Goal: Information Seeking & Learning: Learn about a topic

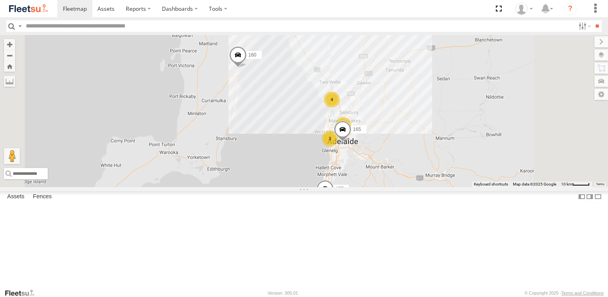
scroll to position [40, 0]
click at [0, 0] on span at bounding box center [0, 0] width 0 height 0
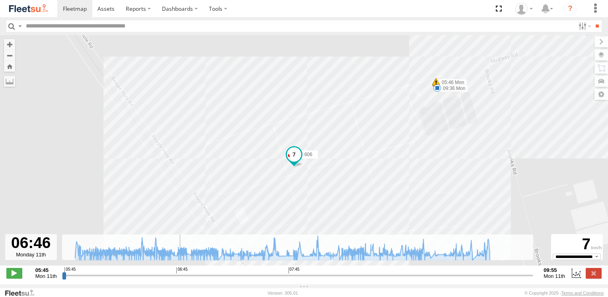
type input "**********"
drag, startPoint x: 64, startPoint y: 280, endPoint x: 10, endPoint y: 260, distance: 57.3
click at [62, 271] on input "range" at bounding box center [297, 275] width 471 height 8
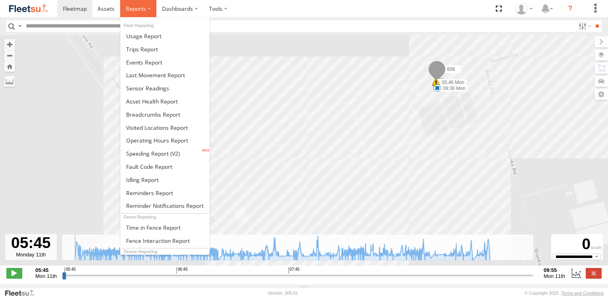
click at [149, 10] on label at bounding box center [138, 8] width 36 height 17
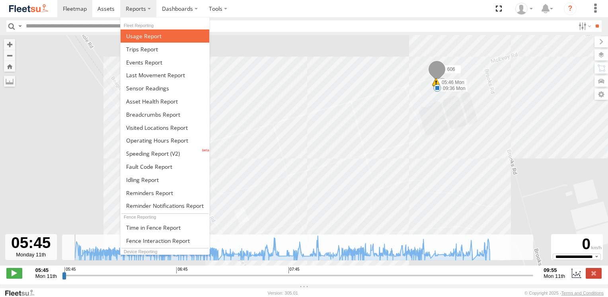
click at [143, 37] on span at bounding box center [143, 36] width 35 height 8
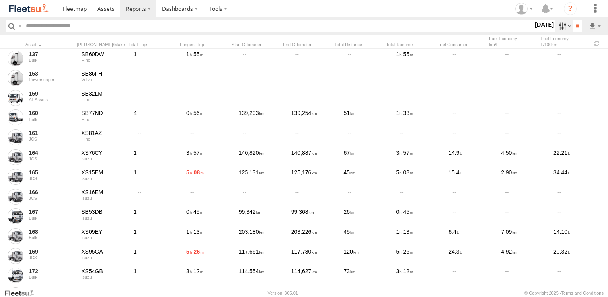
click at [555, 26] on label at bounding box center [563, 26] width 17 height 12
click at [0, 0] on span "Last 7 Days" at bounding box center [0, 0] width 0 height 0
click at [578, 25] on input "**" at bounding box center [576, 26] width 9 height 12
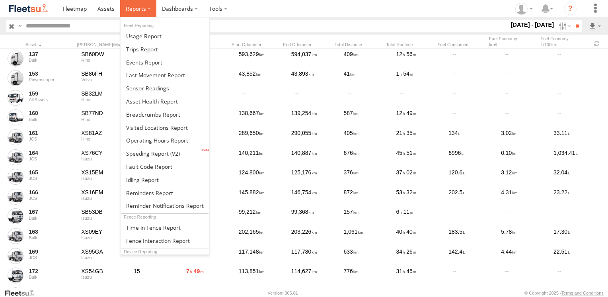
click at [150, 9] on label at bounding box center [138, 8] width 36 height 17
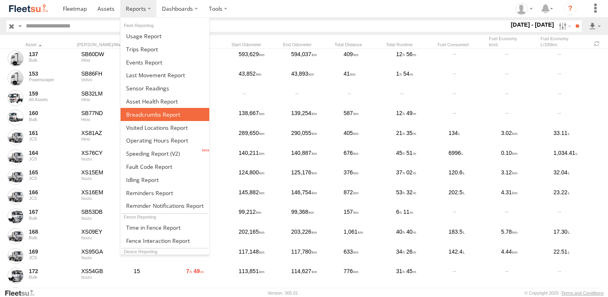
click at [150, 114] on span at bounding box center [153, 115] width 54 height 8
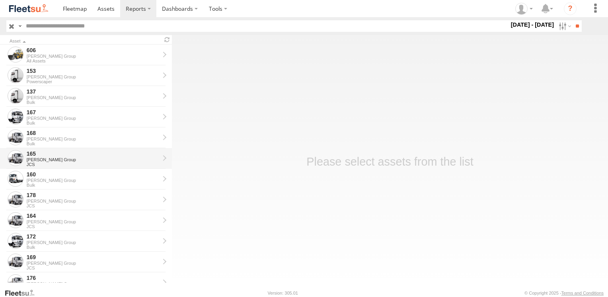
click at [78, 161] on div "[PERSON_NAME] Group" at bounding box center [93, 159] width 133 height 5
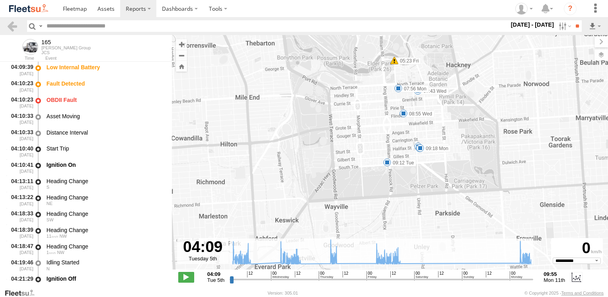
type input "**********"
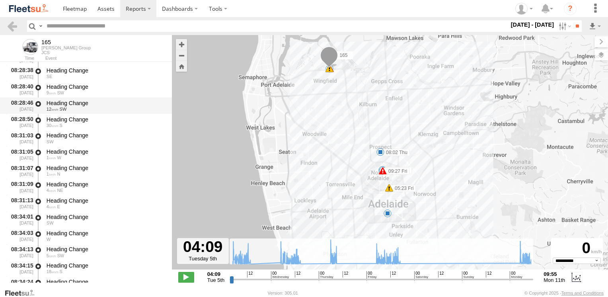
scroll to position [4891, 0]
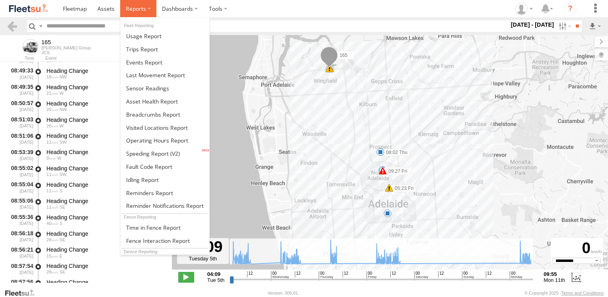
click at [149, 11] on label at bounding box center [138, 8] width 36 height 17
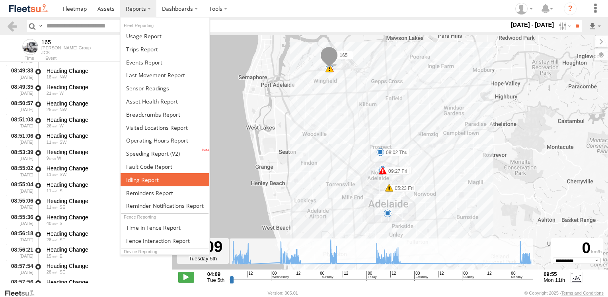
click at [155, 177] on span at bounding box center [142, 180] width 33 height 8
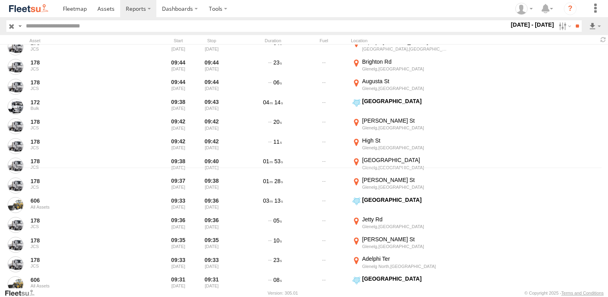
scroll to position [159, 0]
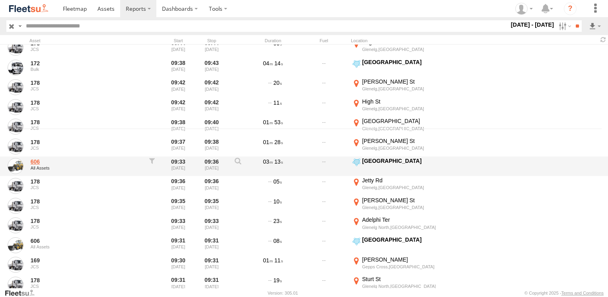
click at [41, 161] on link "606" at bounding box center [85, 161] width 109 height 7
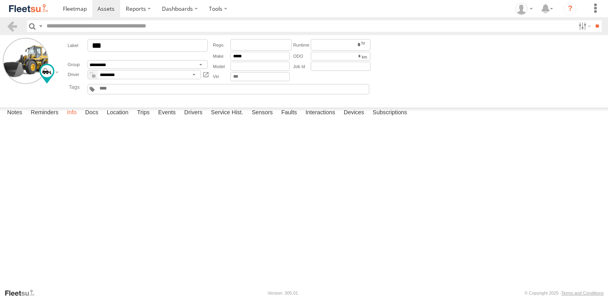
click at [78, 118] on label "Info" at bounding box center [71, 112] width 17 height 11
click at [124, 118] on label "Location" at bounding box center [118, 112] width 30 height 11
click at [176, 118] on label "Events" at bounding box center [166, 112] width 25 height 11
click at [387, 118] on label "Subscriptions" at bounding box center [390, 112] width 43 height 11
click at [352, 118] on label "Devices" at bounding box center [354, 112] width 28 height 11
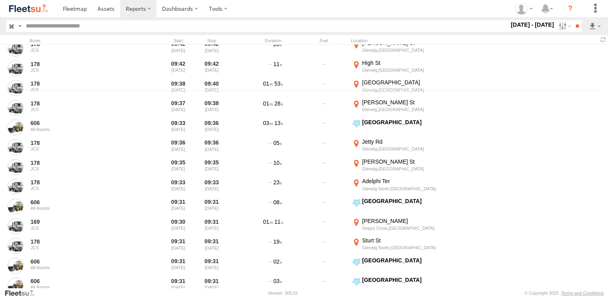
scroll to position [199, 0]
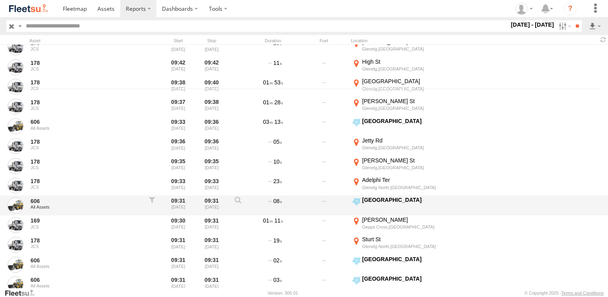
click at [152, 199] on div at bounding box center [152, 205] width 16 height 18
type input "**********"
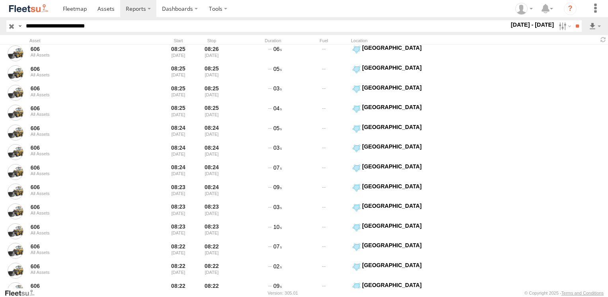
scroll to position [2624, 0]
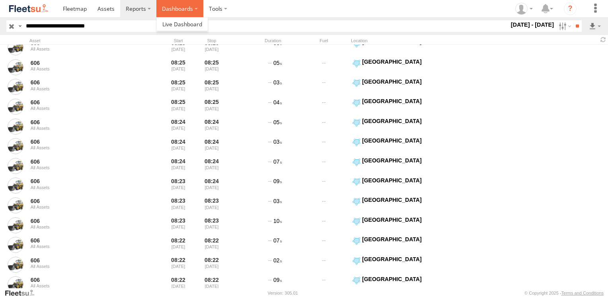
click at [179, 10] on label "Dashboards" at bounding box center [179, 8] width 47 height 17
click at [178, 26] on span at bounding box center [182, 24] width 40 height 8
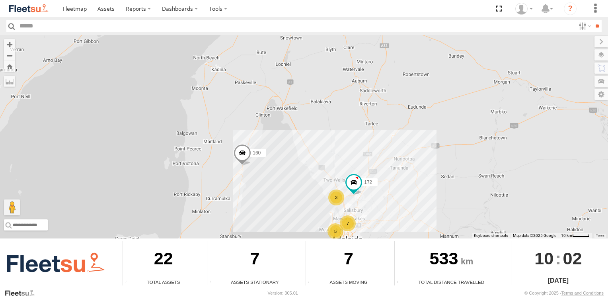
drag, startPoint x: 254, startPoint y: 97, endPoint x: 253, endPoint y: 180, distance: 82.7
click at [250, 204] on div "5 7 3 177 172 160" at bounding box center [304, 136] width 608 height 203
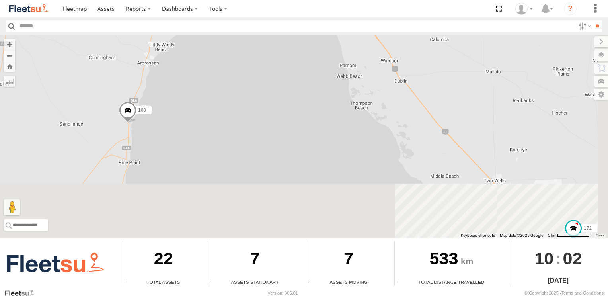
drag, startPoint x: 301, startPoint y: 185, endPoint x: 219, endPoint y: 108, distance: 112.0
click at [219, 108] on div "177 172 160" at bounding box center [304, 136] width 608 height 203
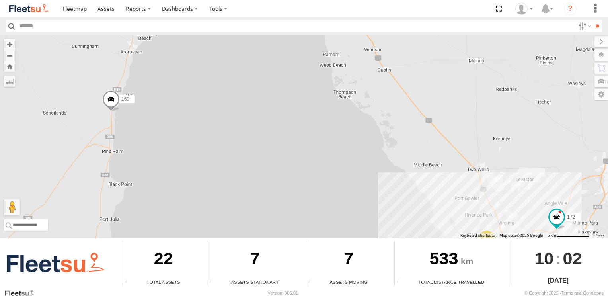
drag, startPoint x: 304, startPoint y: 184, endPoint x: 236, endPoint y: 117, distance: 95.6
click at [237, 118] on div "177 172 160 3" at bounding box center [304, 136] width 608 height 203
click at [226, 104] on div "177 172 160 3" at bounding box center [304, 136] width 608 height 203
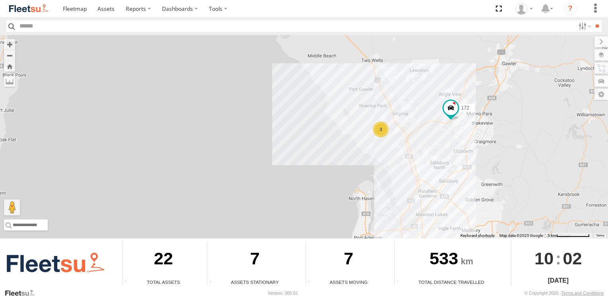
drag, startPoint x: 310, startPoint y: 171, endPoint x: 224, endPoint y: 81, distance: 124.9
click at [224, 81] on div "177 172 160 3" at bounding box center [304, 136] width 608 height 203
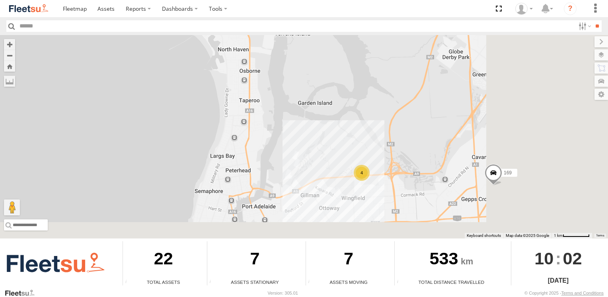
drag, startPoint x: 240, startPoint y: 133, endPoint x: 101, endPoint y: 62, distance: 156.5
click at [101, 62] on div "177 172 160 178 169 164 176 166 165 4" at bounding box center [304, 136] width 608 height 203
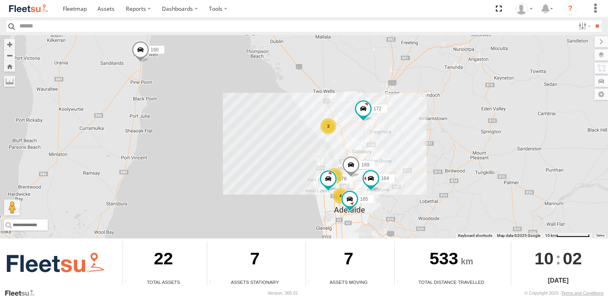
drag, startPoint x: 148, startPoint y: 103, endPoint x: 264, endPoint y: 149, distance: 125.5
click at [264, 149] on div "177 172 160 178 169 164 165 4 3 4" at bounding box center [304, 136] width 608 height 203
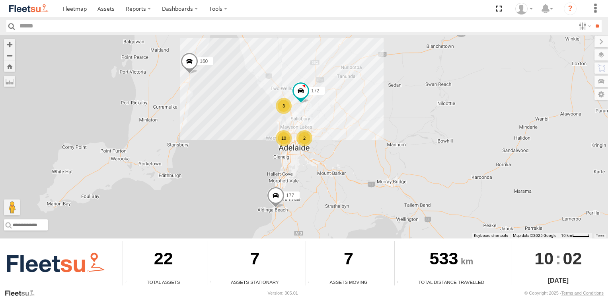
drag, startPoint x: 258, startPoint y: 146, endPoint x: 245, endPoint y: 115, distance: 34.2
click at [245, 115] on div "177 160 10 3 172 2" at bounding box center [304, 136] width 608 height 203
